Goal: Task Accomplishment & Management: Use online tool/utility

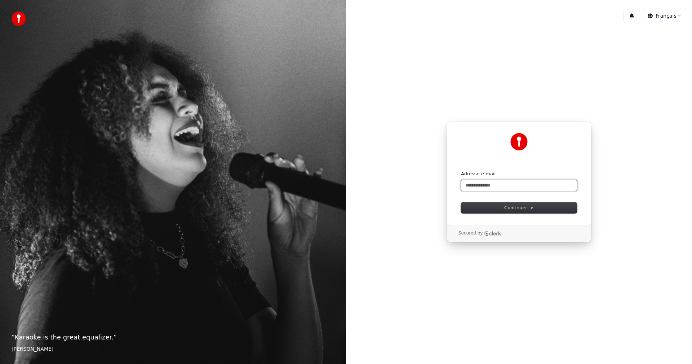
click at [470, 183] on input "Adresse e-mail" at bounding box center [519, 185] width 116 height 11
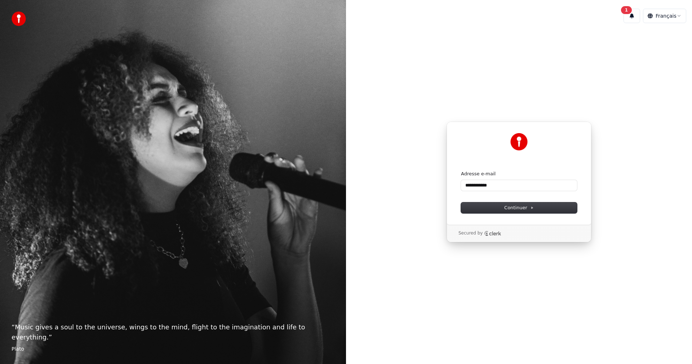
click at [495, 202] on form "**********" at bounding box center [519, 192] width 116 height 43
click at [498, 206] on button "Continuer" at bounding box center [519, 207] width 116 height 11
type input "**********"
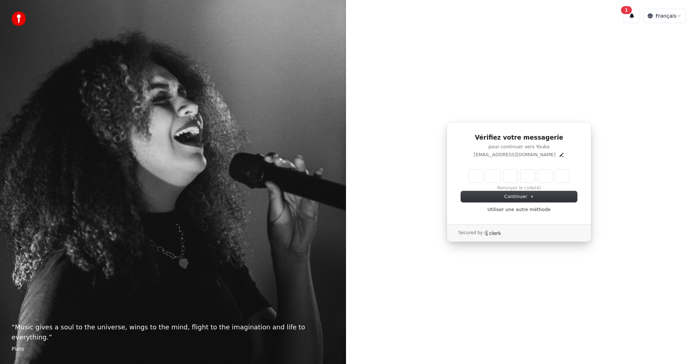
click at [456, 176] on div "Vérifiez votre messagerie pour continuer vers Youka ennvy@me.com Renvoyer le co…" at bounding box center [519, 173] width 145 height 102
click at [476, 175] on input "Enter verification code" at bounding box center [519, 175] width 101 height 13
type input "******"
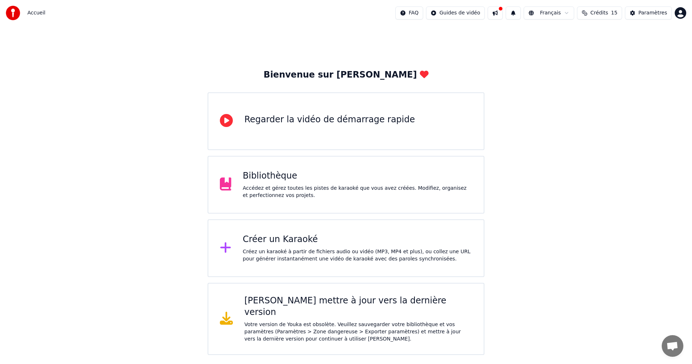
click at [275, 250] on div "Créez un karaoké à partir de fichiers audio ou vidéo (MP3, MP4 et plus), ou col…" at bounding box center [358, 255] width 230 height 14
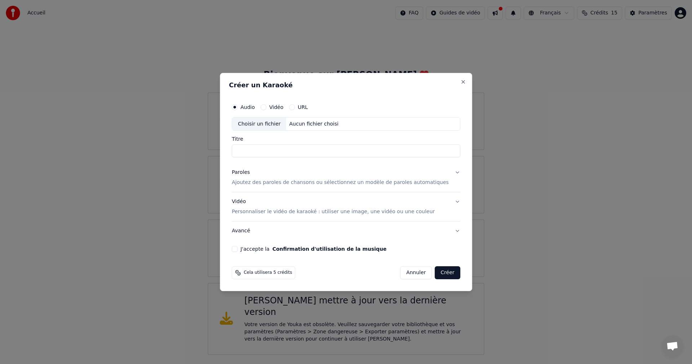
click at [255, 105] on label "Audio" at bounding box center [247, 107] width 14 height 5
click at [238, 104] on button "Audio" at bounding box center [235, 107] width 6 height 6
click at [255, 106] on label "Audio" at bounding box center [247, 107] width 14 height 5
click at [238, 106] on button "Audio" at bounding box center [235, 107] width 6 height 6
click at [313, 122] on div "Aucun fichier choisi" at bounding box center [314, 123] width 55 height 7
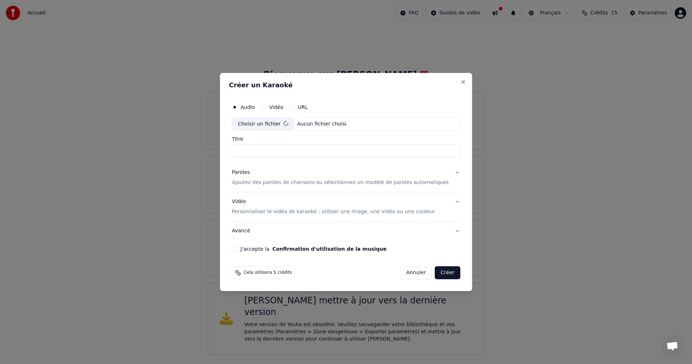
type input "**********"
click at [321, 177] on div "Paroles Ajoutez des paroles de chansons ou sélectionnez un modèle de paroles au…" at bounding box center [340, 177] width 217 height 17
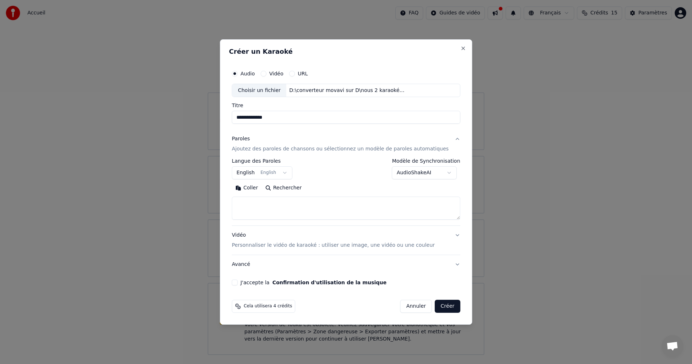
click at [292, 174] on button "English English" at bounding box center [262, 173] width 61 height 13
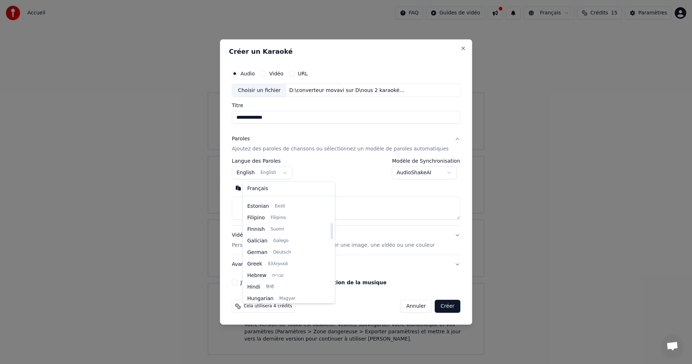
drag, startPoint x: 322, startPoint y: 221, endPoint x: 324, endPoint y: 237, distance: 15.7
click at [331, 237] on div at bounding box center [332, 231] width 3 height 16
drag, startPoint x: 321, startPoint y: 230, endPoint x: 323, endPoint y: 304, distance: 74.3
click at [330, 301] on div at bounding box center [332, 250] width 4 height 104
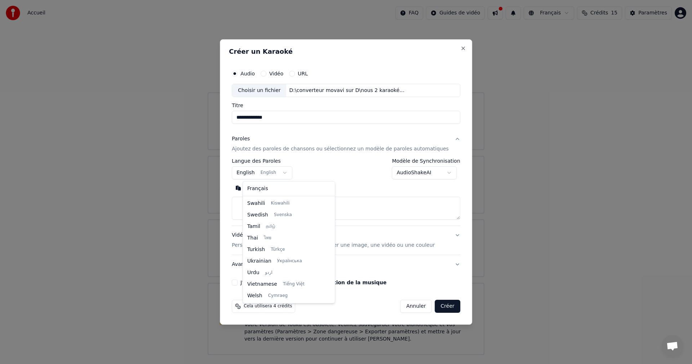
click at [361, 212] on body "**********" at bounding box center [346, 177] width 692 height 355
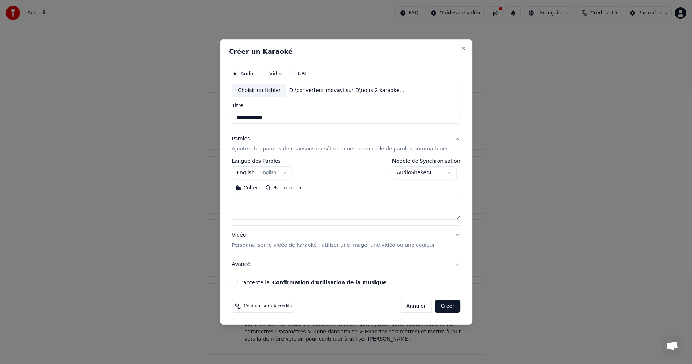
click at [273, 205] on textarea at bounding box center [346, 208] width 229 height 23
click at [261, 189] on button "Coller" at bounding box center [247, 188] width 30 height 12
click at [354, 247] on p "Personnaliser le vidéo de karaoké : utiliser une image, une vidéo ou une couleur" at bounding box center [333, 245] width 203 height 7
type textarea "**********"
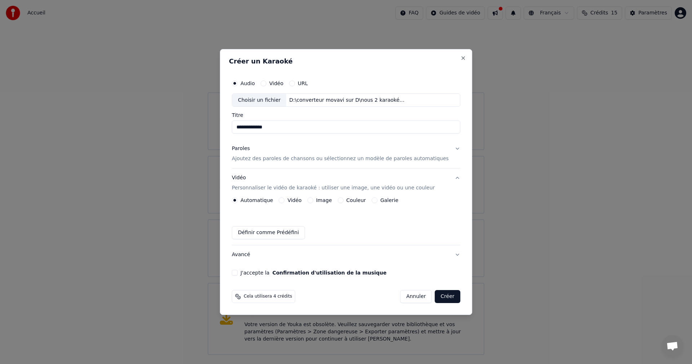
click at [285, 200] on button "Vidéo" at bounding box center [282, 200] width 6 height 6
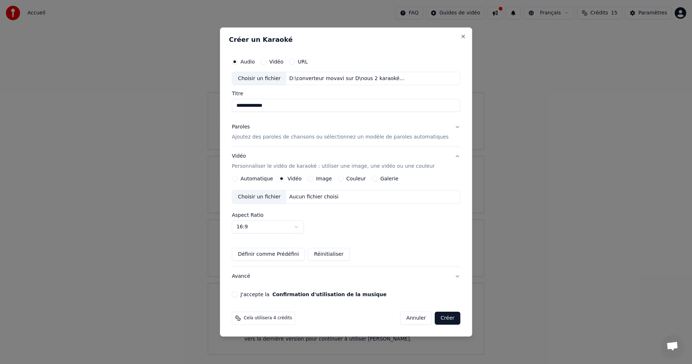
click at [310, 198] on div "Aucun fichier choisi" at bounding box center [314, 196] width 55 height 7
click at [238, 296] on button "J'accepte la Confirmation d'utilisation de la musique" at bounding box center [235, 294] width 6 height 6
click at [436, 319] on button "Créer" at bounding box center [447, 317] width 25 height 13
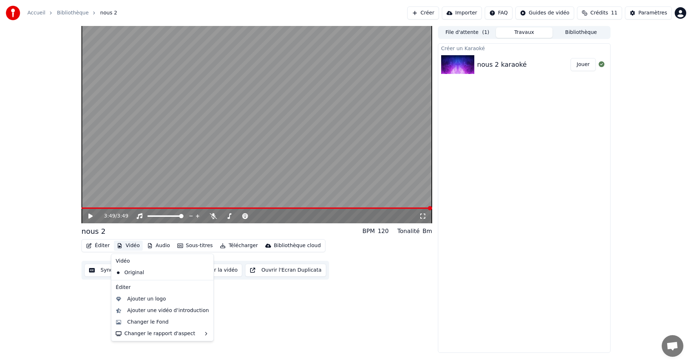
click at [127, 245] on button "Vidéo" at bounding box center [128, 245] width 28 height 10
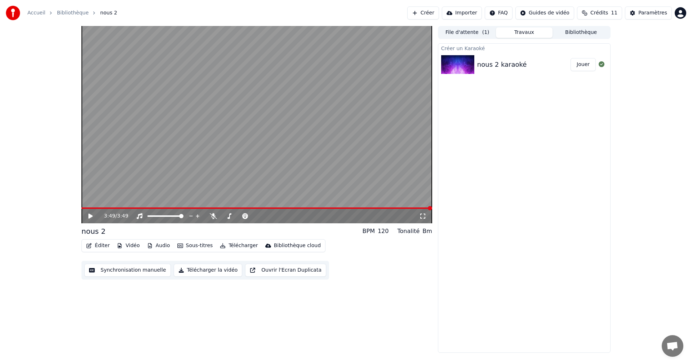
click at [578, 68] on button "Jouer" at bounding box center [583, 64] width 25 height 13
click at [111, 204] on video at bounding box center [256, 124] width 351 height 197
click at [114, 207] on video at bounding box center [256, 124] width 351 height 197
click at [124, 208] on span at bounding box center [256, 207] width 351 height 1
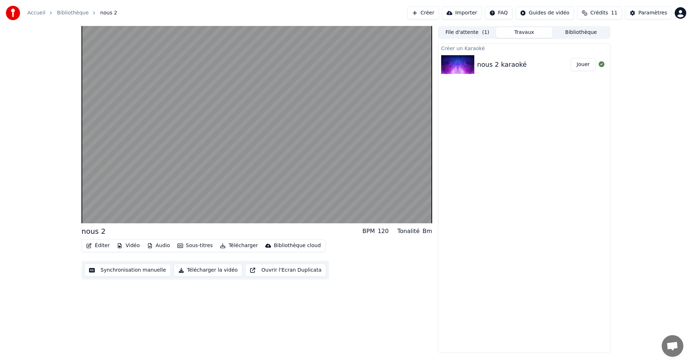
click at [692, 33] on div "nous 2 BPM 120 Tonalité Bm Éditer Vidéo Audio Sous-titres Télécharger Bibliothè…" at bounding box center [346, 189] width 692 height 327
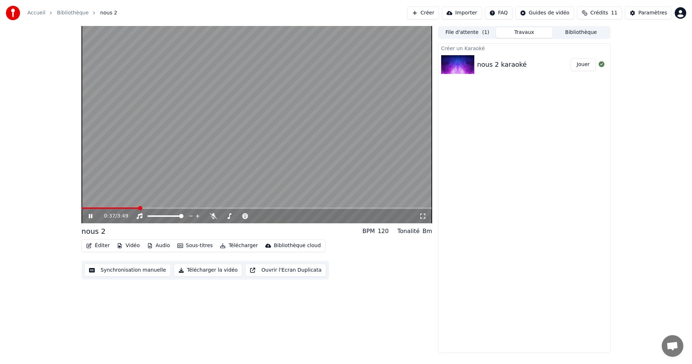
click at [415, 69] on video at bounding box center [256, 124] width 351 height 197
click at [277, 247] on div "Bibliothèque cloud" at bounding box center [297, 245] width 47 height 7
click at [233, 248] on button "Télécharger" at bounding box center [239, 245] width 44 height 10
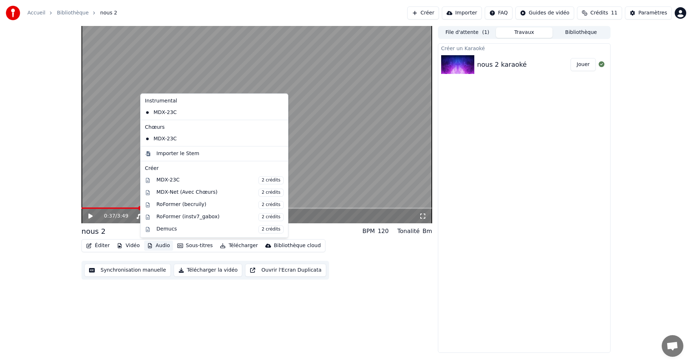
click at [158, 246] on button "Audio" at bounding box center [158, 245] width 29 height 10
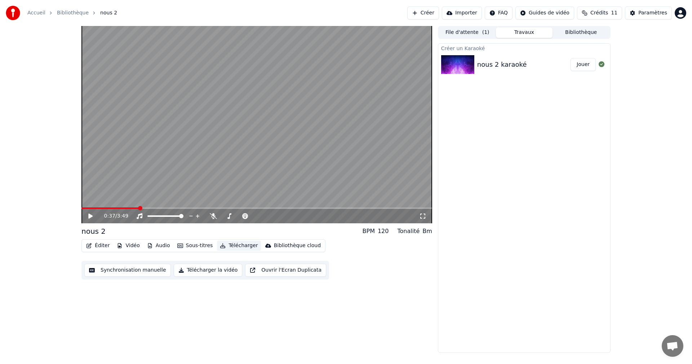
click at [229, 245] on button "Télécharger" at bounding box center [239, 245] width 44 height 10
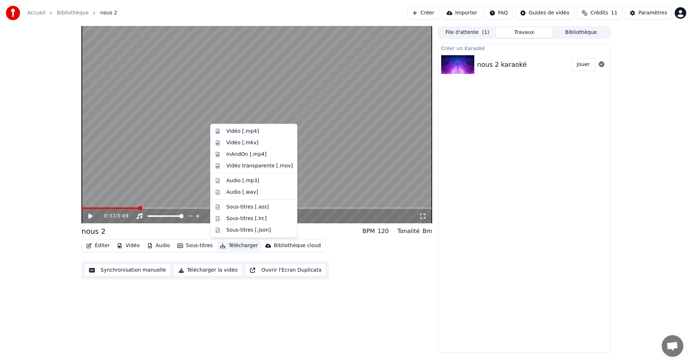
click at [233, 245] on button "Télécharger" at bounding box center [239, 245] width 44 height 10
click at [244, 132] on div "Vidéo [.mp4]" at bounding box center [242, 131] width 32 height 7
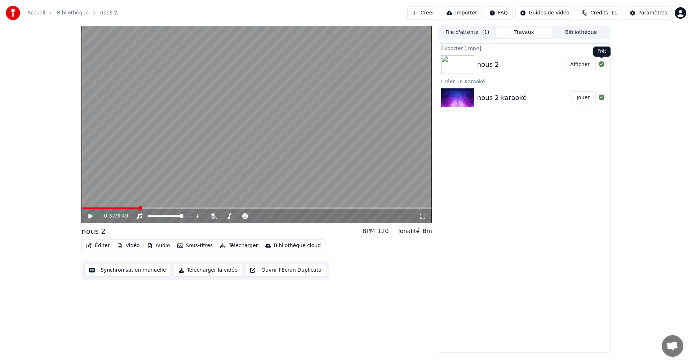
click at [590, 64] on button "Afficher" at bounding box center [580, 64] width 32 height 13
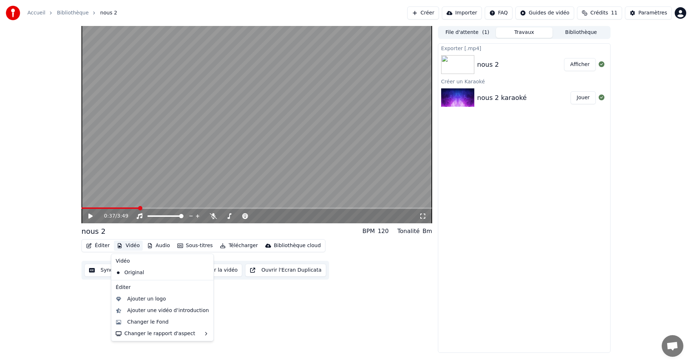
click at [131, 246] on button "Vidéo" at bounding box center [128, 245] width 28 height 10
click at [137, 320] on div "Changer le Fond" at bounding box center [147, 321] width 41 height 7
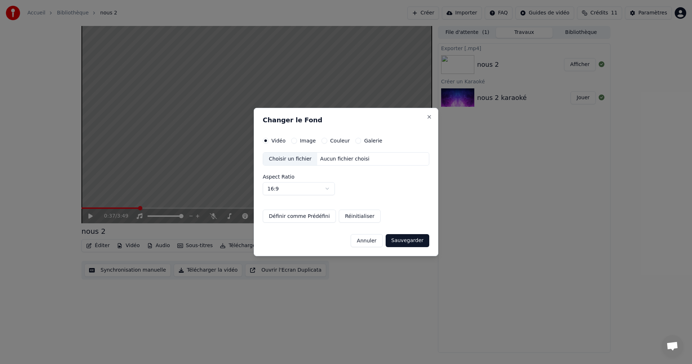
click at [304, 142] on label "Image" at bounding box center [308, 140] width 16 height 5
click at [297, 142] on button "Image" at bounding box center [294, 141] width 6 height 6
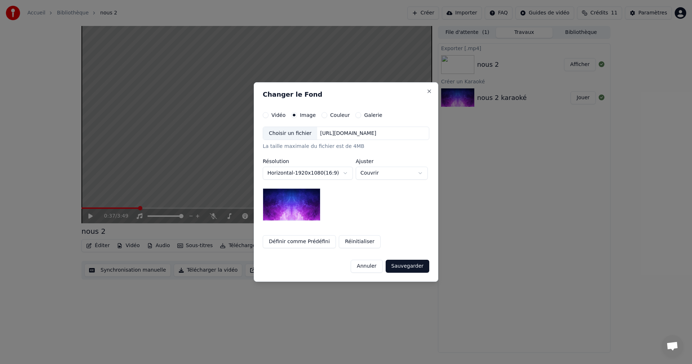
click at [403, 264] on button "Sauvegarder" at bounding box center [408, 266] width 44 height 13
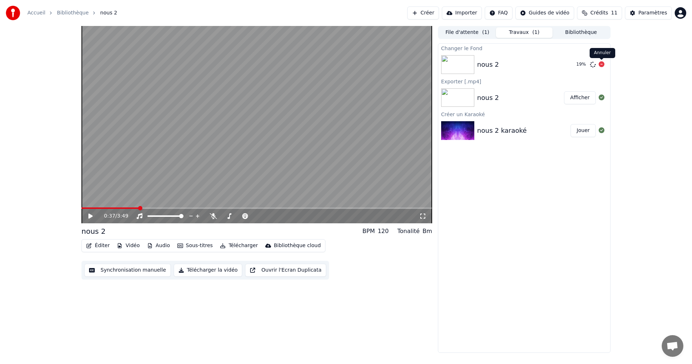
click at [602, 65] on icon at bounding box center [602, 64] width 6 height 6
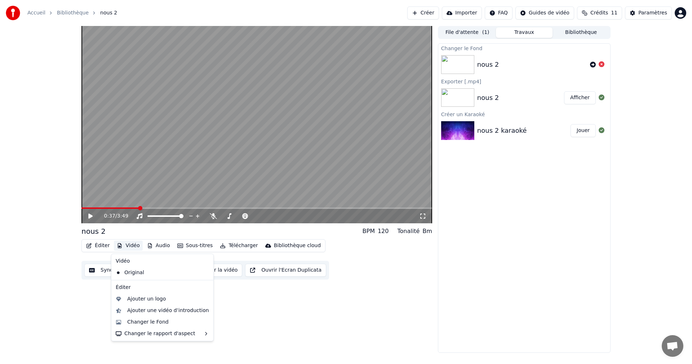
click at [124, 249] on button "Vidéo" at bounding box center [128, 245] width 28 height 10
click at [133, 323] on div "Changer le Fond" at bounding box center [147, 321] width 41 height 7
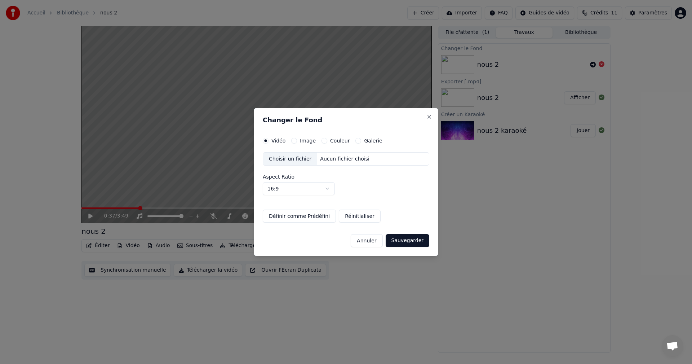
click at [305, 142] on label "Image" at bounding box center [308, 140] width 16 height 5
click at [297, 142] on button "Image" at bounding box center [294, 141] width 6 height 6
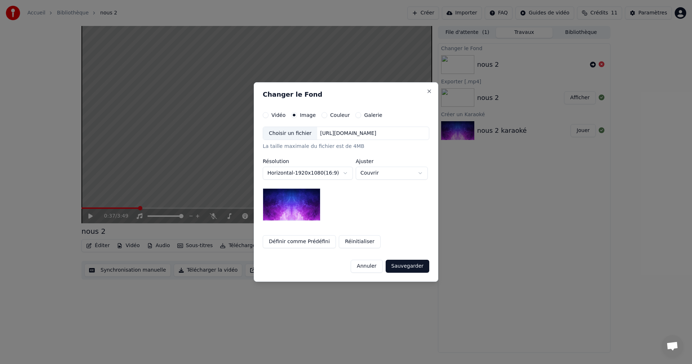
click at [325, 134] on div "[URL][DOMAIN_NAME]" at bounding box center [348, 133] width 62 height 7
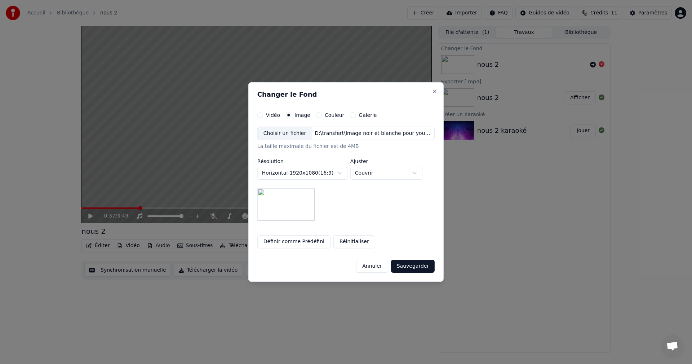
click at [404, 265] on button "Sauvegarder" at bounding box center [413, 266] width 44 height 13
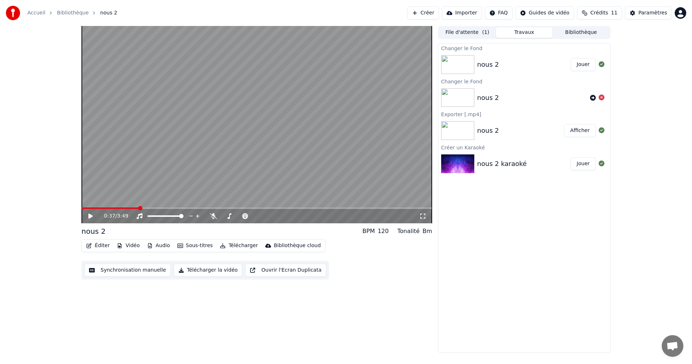
click at [579, 66] on button "Jouer" at bounding box center [583, 64] width 25 height 13
click at [234, 248] on button "Télécharger" at bounding box center [239, 245] width 44 height 10
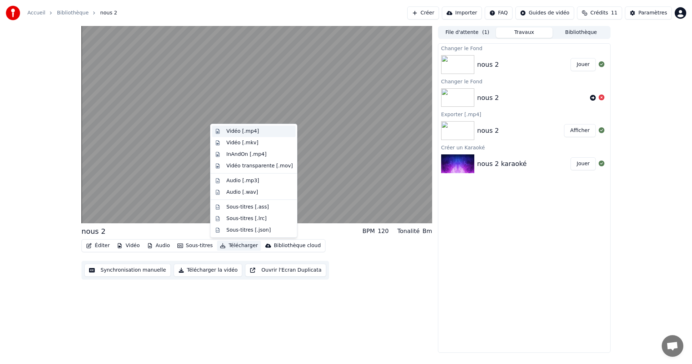
click at [247, 132] on div "Vidéo [.mp4]" at bounding box center [242, 131] width 32 height 7
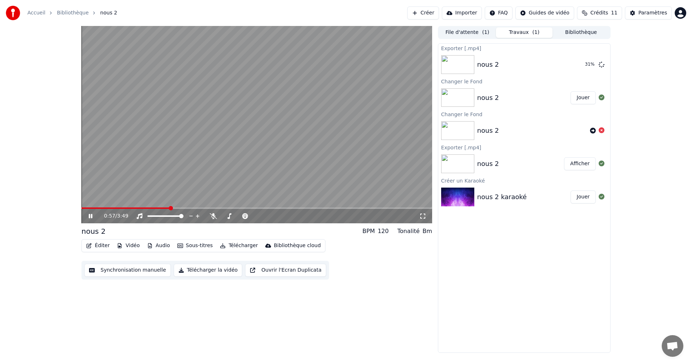
click at [288, 216] on div "0:57 / 3:49" at bounding box center [261, 215] width 315 height 7
click at [212, 216] on icon at bounding box center [213, 216] width 7 height 6
click at [214, 216] on icon at bounding box center [213, 216] width 4 height 6
click at [214, 216] on icon at bounding box center [213, 216] width 7 height 6
click at [214, 216] on icon at bounding box center [213, 216] width 4 height 6
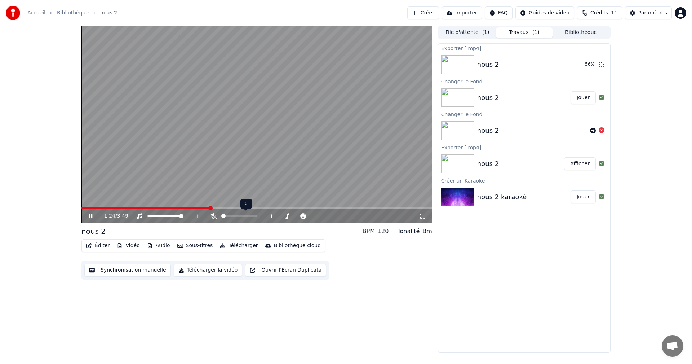
click at [214, 216] on icon at bounding box center [213, 216] width 7 height 6
click at [214, 216] on icon at bounding box center [213, 216] width 4 height 6
click at [583, 63] on button "Afficher" at bounding box center [580, 64] width 32 height 13
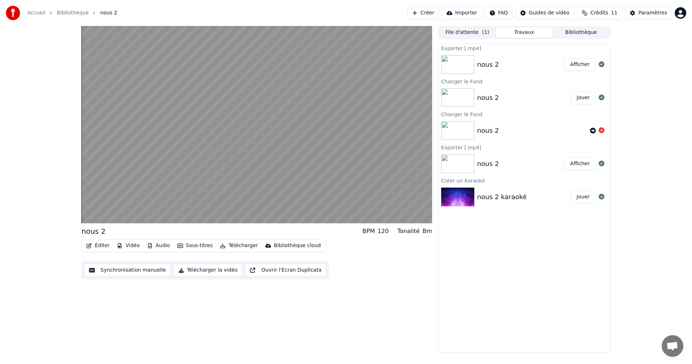
click at [620, 152] on div "nous 2 BPM 120 Tonalité Bm Éditer Vidéo Audio Sous-titres Télécharger Bibliothè…" at bounding box center [346, 189] width 692 height 327
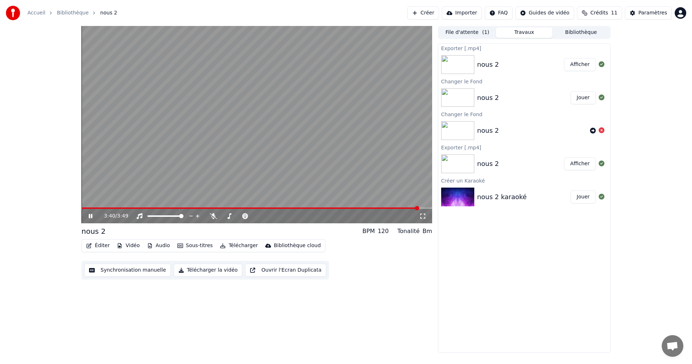
click at [91, 216] on icon at bounding box center [91, 216] width 4 height 4
click at [581, 66] on button "Afficher" at bounding box center [580, 64] width 32 height 13
